Goal: Information Seeking & Learning: Learn about a topic

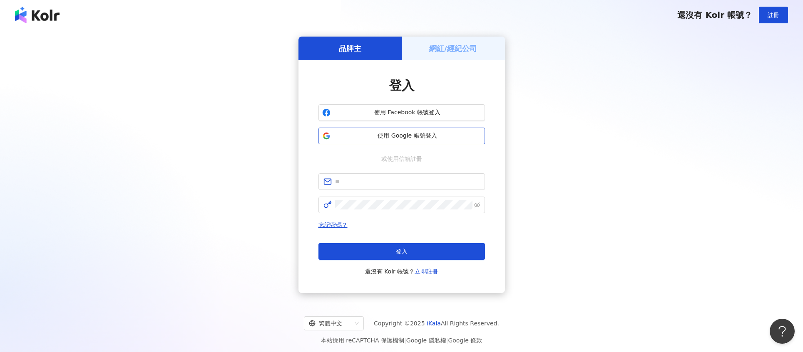
click at [406, 133] on span "使用 Google 帳號登入" at bounding box center [407, 136] width 147 height 8
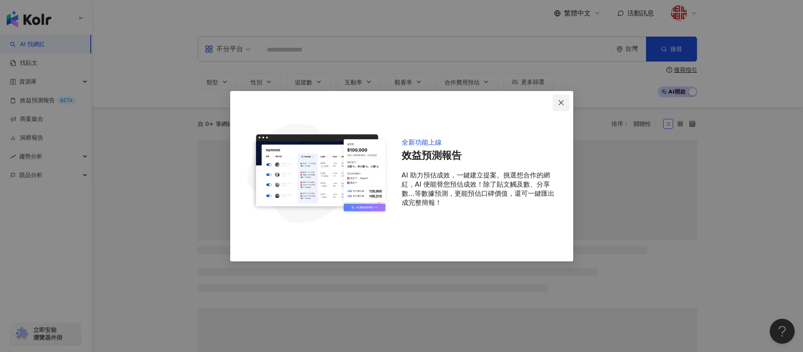
click at [560, 103] on icon "close" at bounding box center [560, 102] width 5 height 5
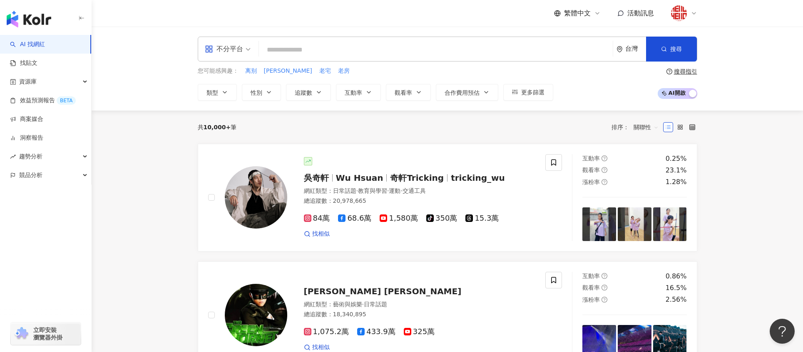
click at [363, 45] on input "search" at bounding box center [435, 50] width 347 height 16
type input "*"
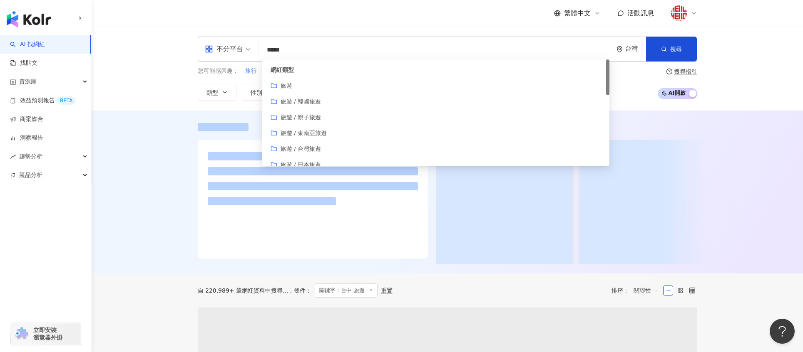
type input "*****"
click at [152, 218] on div at bounding box center [447, 192] width 711 height 163
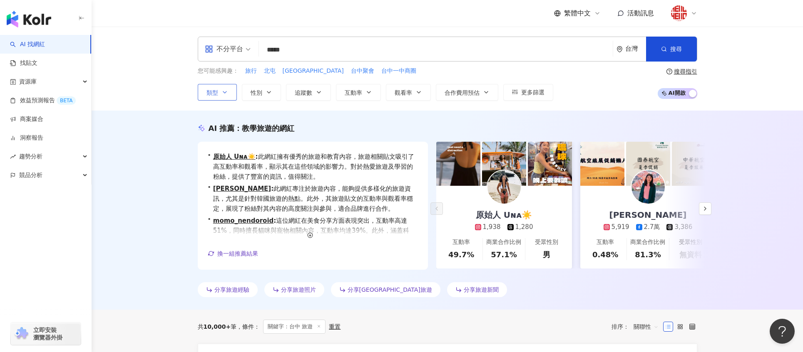
click at [211, 90] on span "類型" at bounding box center [212, 92] width 12 height 7
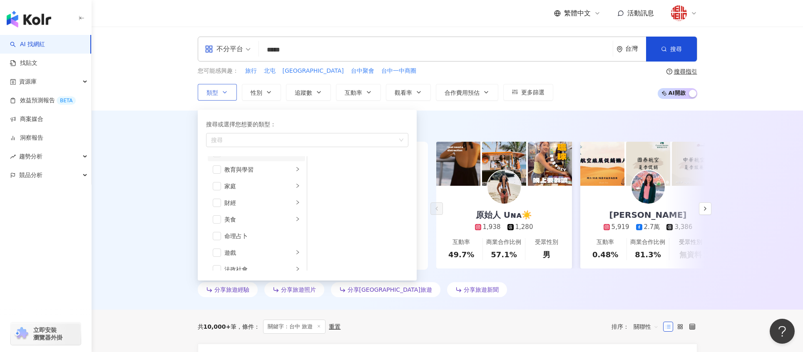
scroll to position [76, 0]
click at [251, 94] on span "性別" at bounding box center [256, 92] width 12 height 7
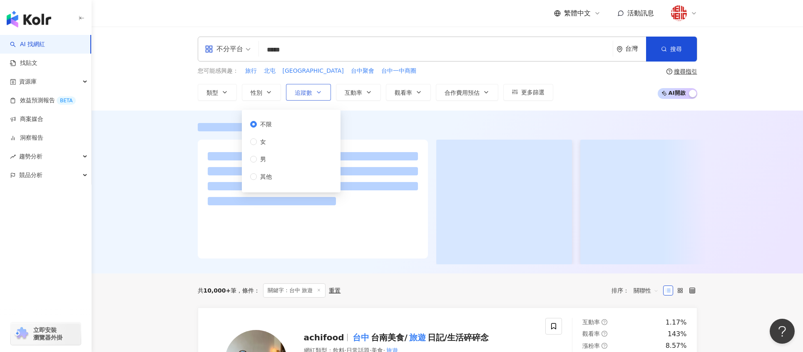
click at [315, 94] on button "追蹤數" at bounding box center [308, 92] width 45 height 17
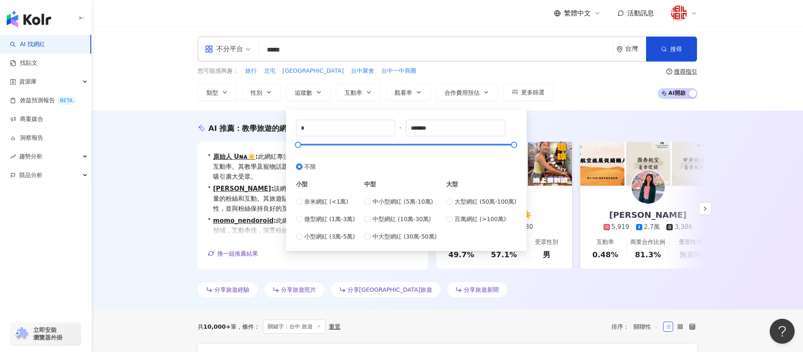
type input "*****"
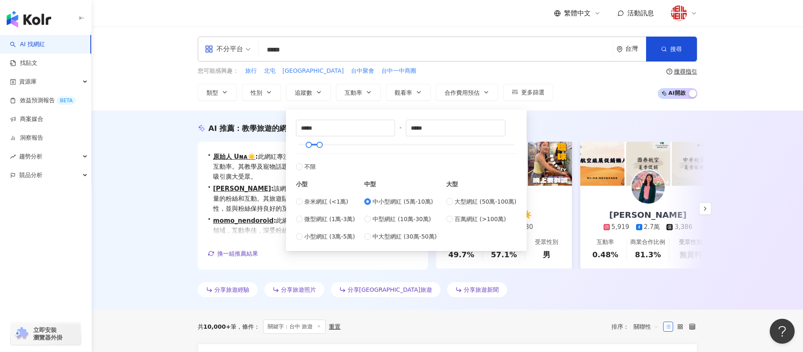
click at [425, 74] on div "您可能感興趣： 旅行 北屯 台中西屯 台中聚會 台中一中商圈" at bounding box center [375, 71] width 355 height 9
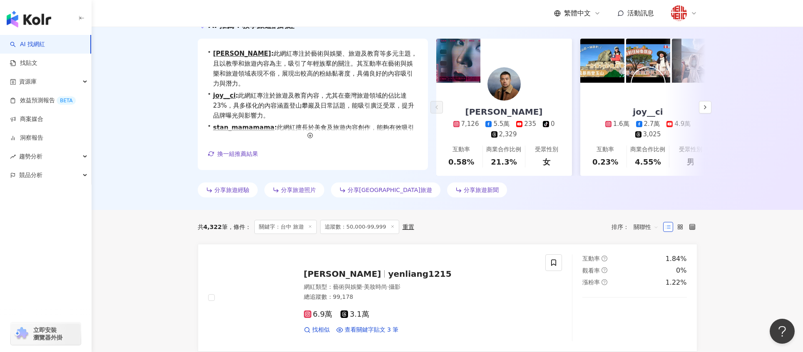
scroll to position [240, 0]
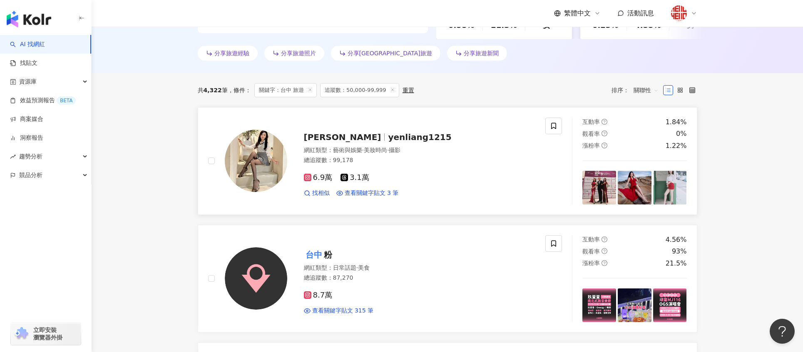
click at [338, 137] on span "Yen Liang" at bounding box center [342, 137] width 77 height 10
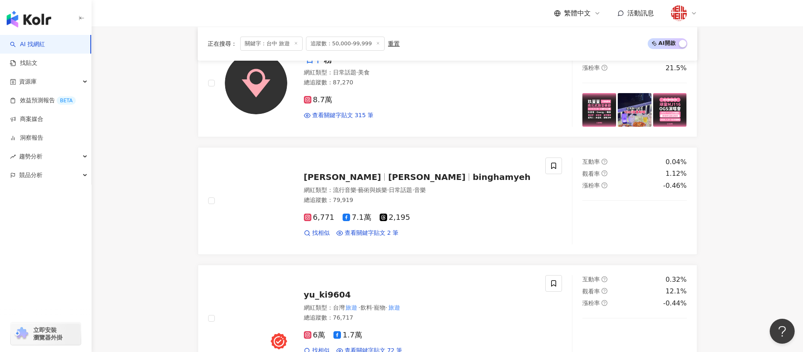
scroll to position [560, 0]
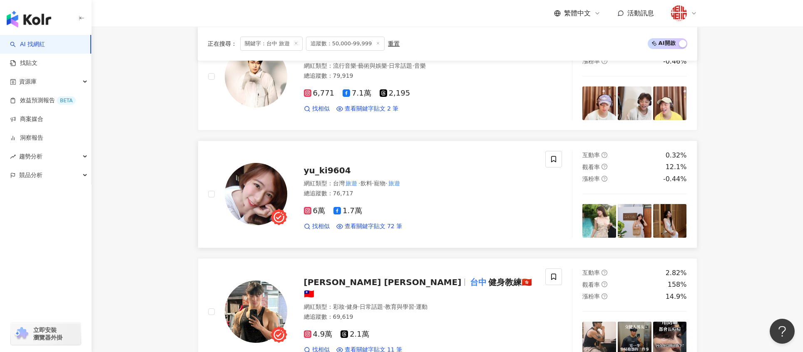
click at [335, 166] on span "yu_ki9604" at bounding box center [327, 171] width 47 height 10
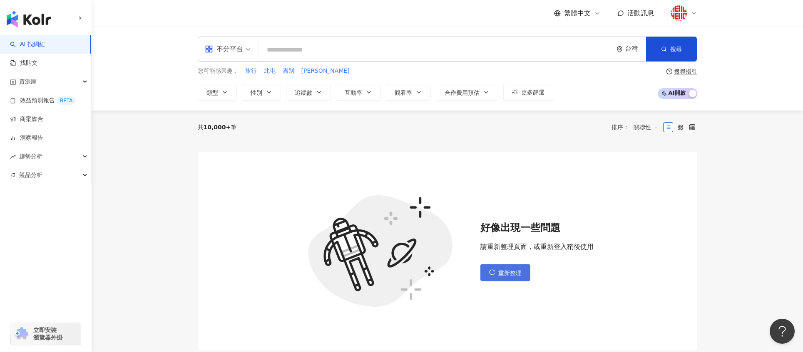
click at [501, 270] on span "重新整理" at bounding box center [509, 273] width 23 height 7
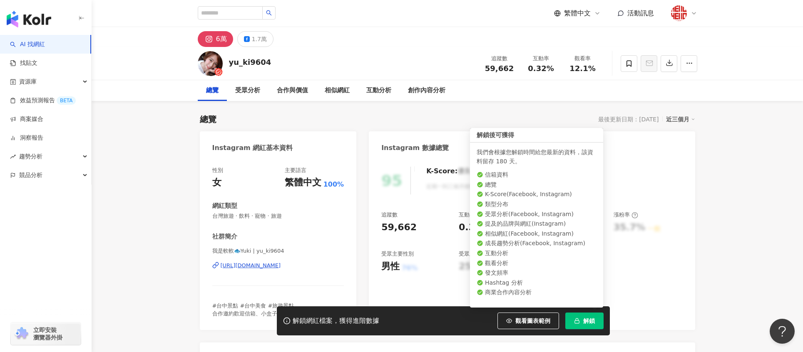
click at [583, 319] on span "解鎖" at bounding box center [589, 321] width 12 height 7
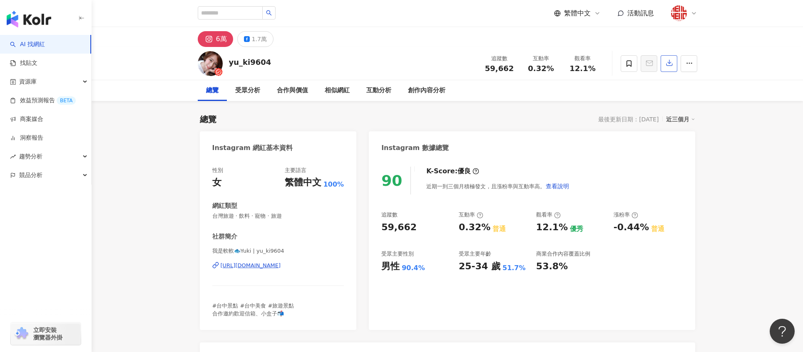
click at [665, 70] on button "button" at bounding box center [668, 63] width 17 height 17
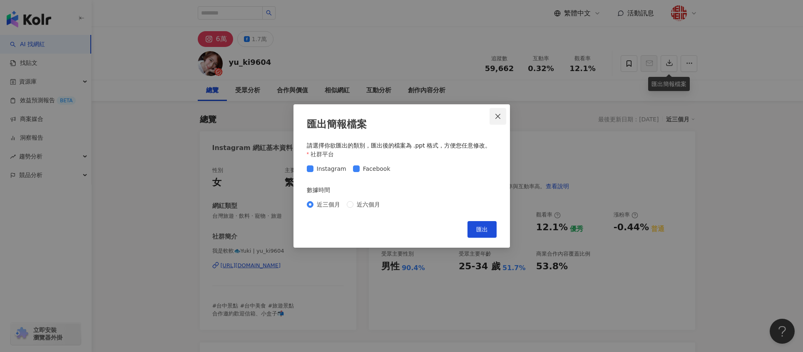
click at [496, 114] on icon "close" at bounding box center [497, 116] width 7 height 7
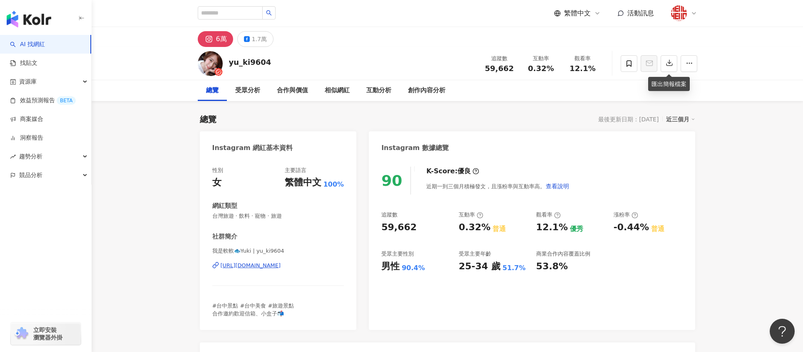
click at [42, 17] on img "button" at bounding box center [29, 19] width 45 height 17
